Goal: Find specific page/section: Find specific page/section

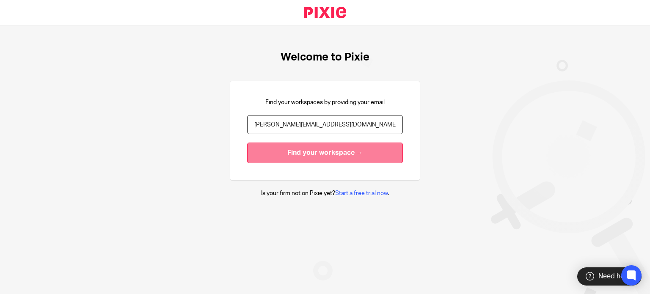
type input "[PERSON_NAME][EMAIL_ADDRESS][DOMAIN_NAME]"
click at [283, 155] on input "Find your workspace →" at bounding box center [325, 153] width 156 height 21
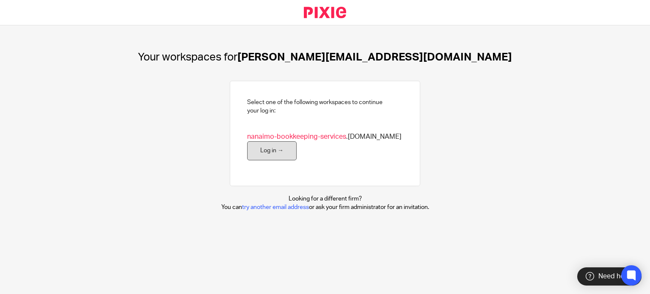
click at [258, 144] on link "Log in →" at bounding box center [272, 150] width 50 height 19
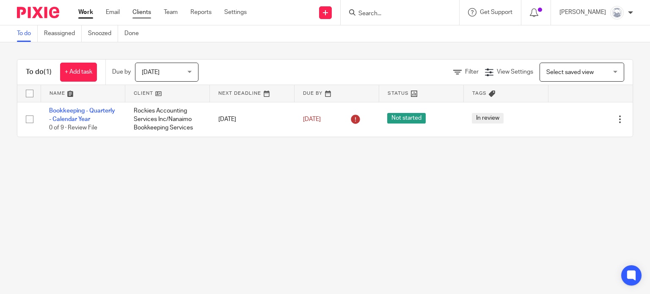
click at [144, 14] on link "Clients" at bounding box center [142, 12] width 19 height 8
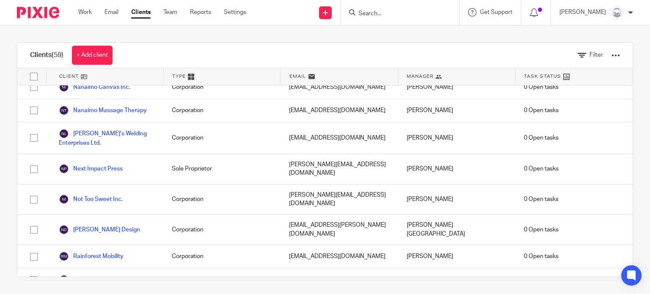
scroll to position [974, 0]
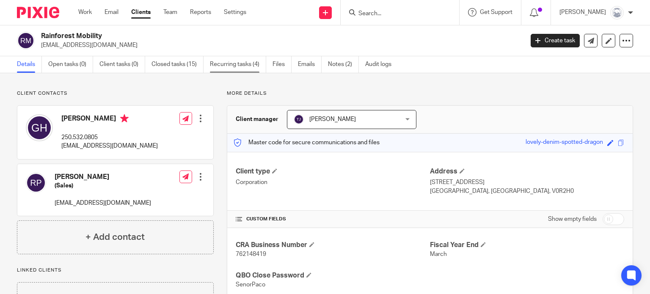
click at [235, 64] on link "Recurring tasks (4)" at bounding box center [238, 64] width 56 height 17
